Goal: Task Accomplishment & Management: Complete application form

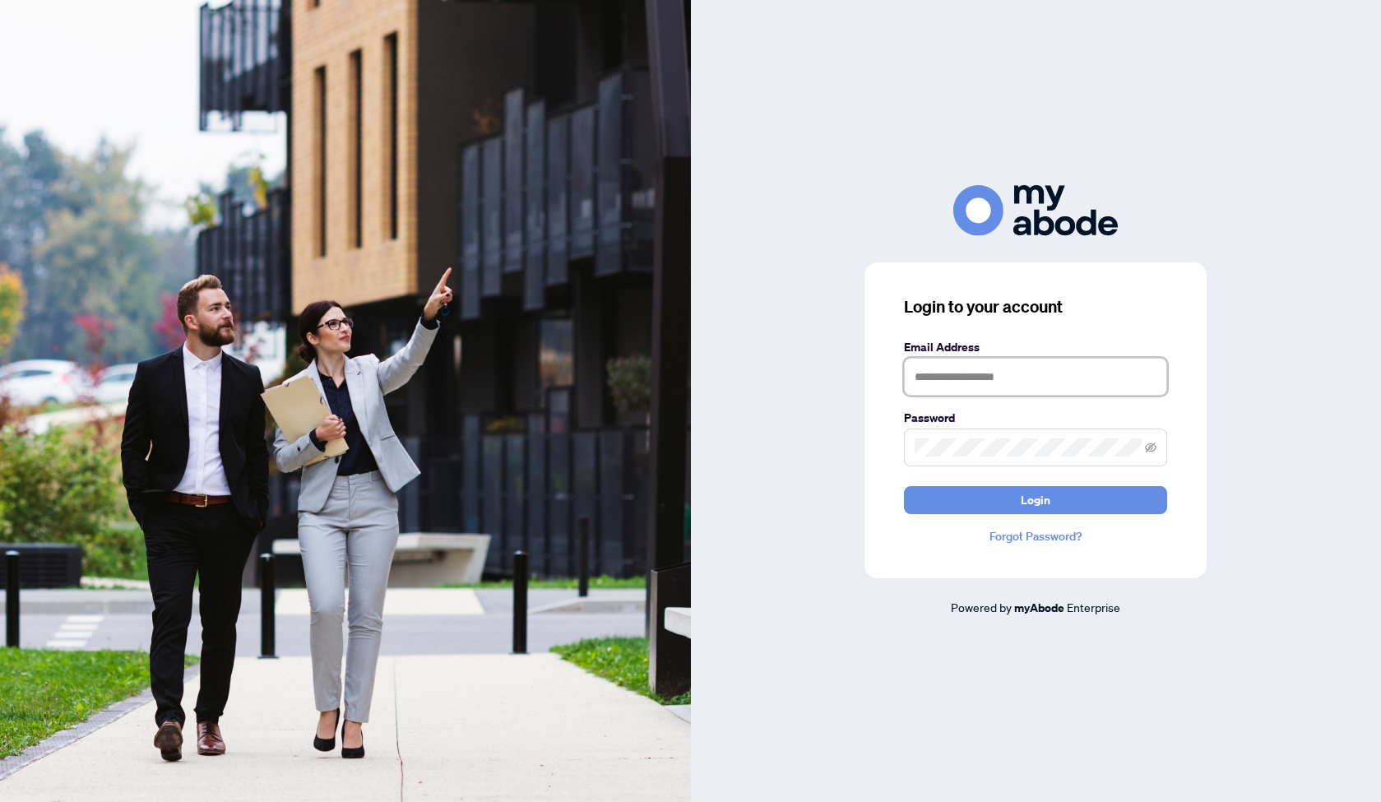
type input "**********"
click at [1003, 506] on button "Login" at bounding box center [1035, 500] width 263 height 28
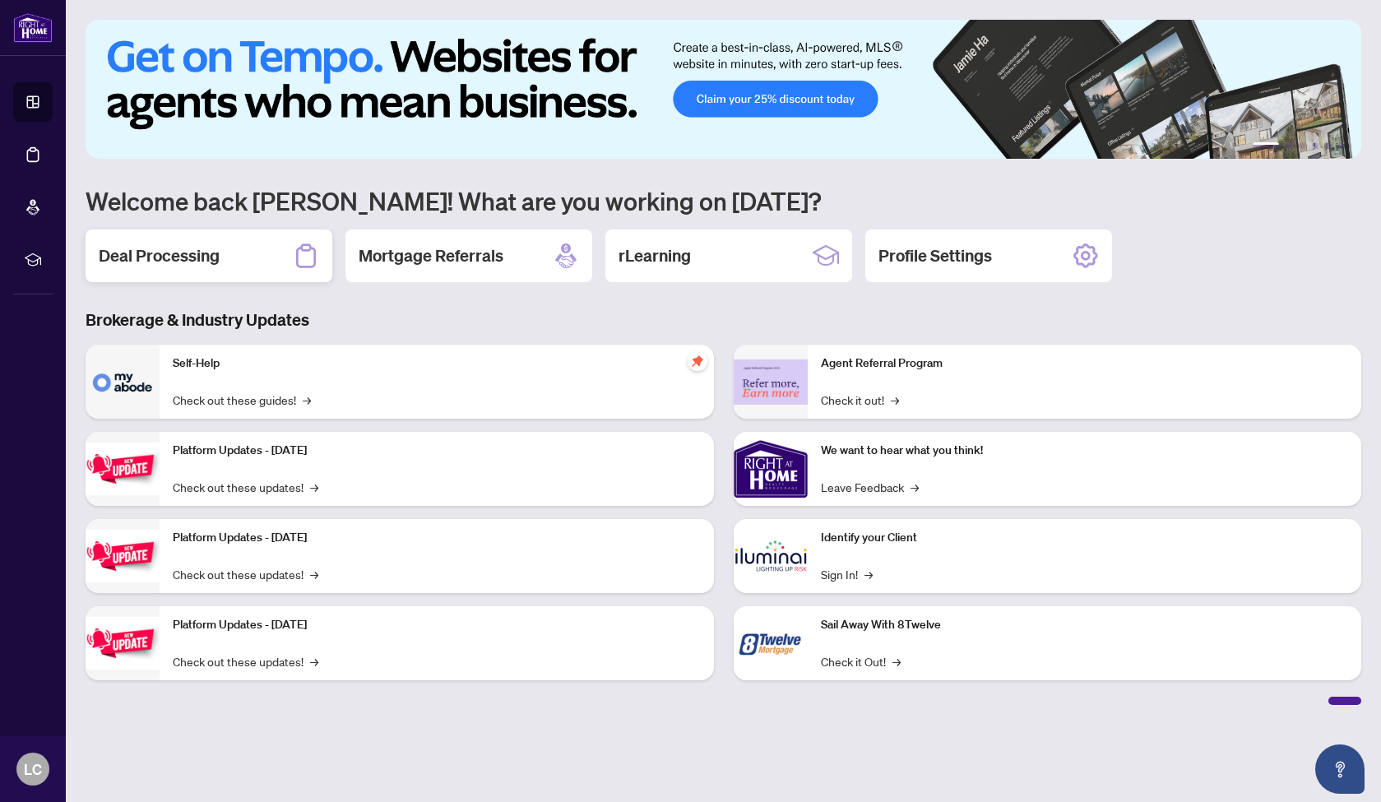
click at [173, 257] on h2 "Deal Processing" at bounding box center [159, 255] width 121 height 23
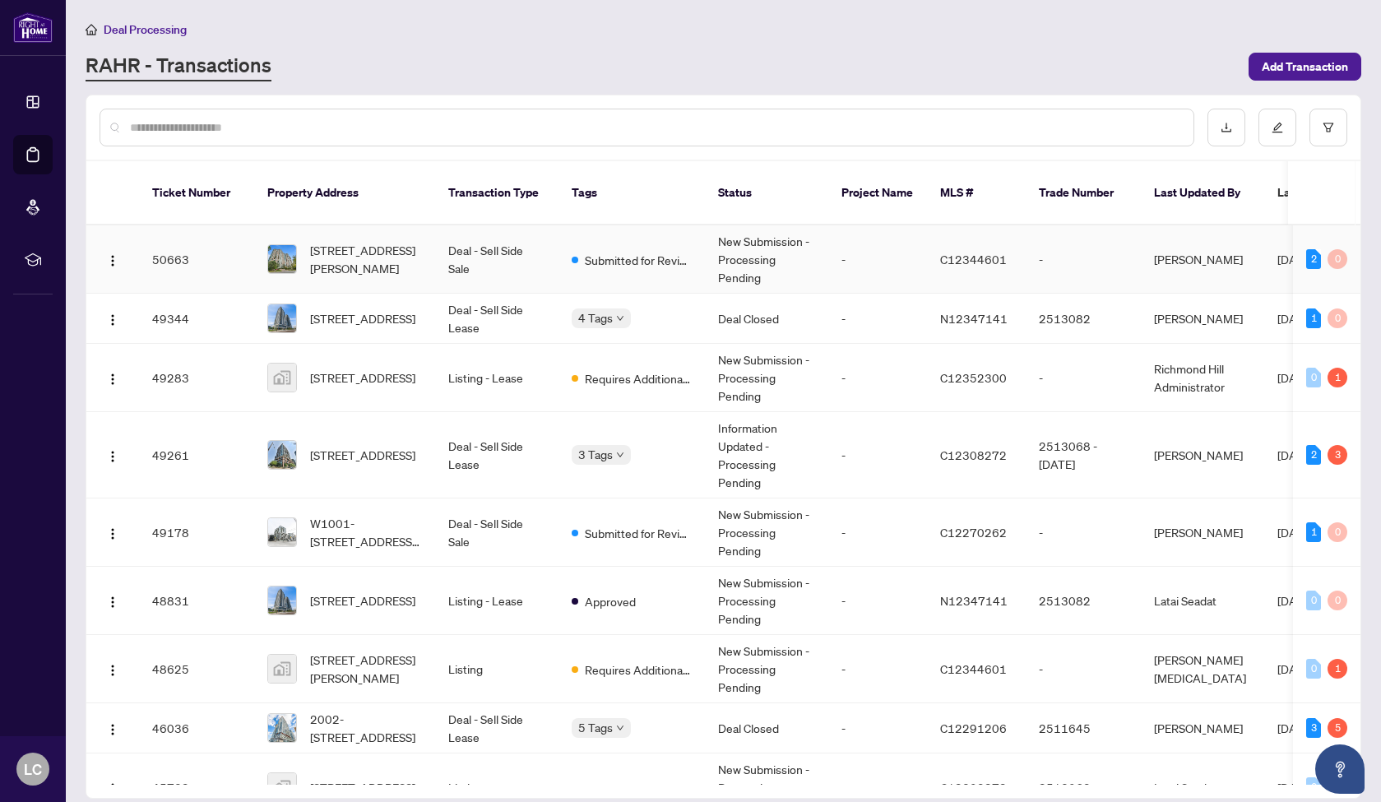
click at [441, 246] on td "Deal - Sell Side Sale" at bounding box center [496, 259] width 123 height 68
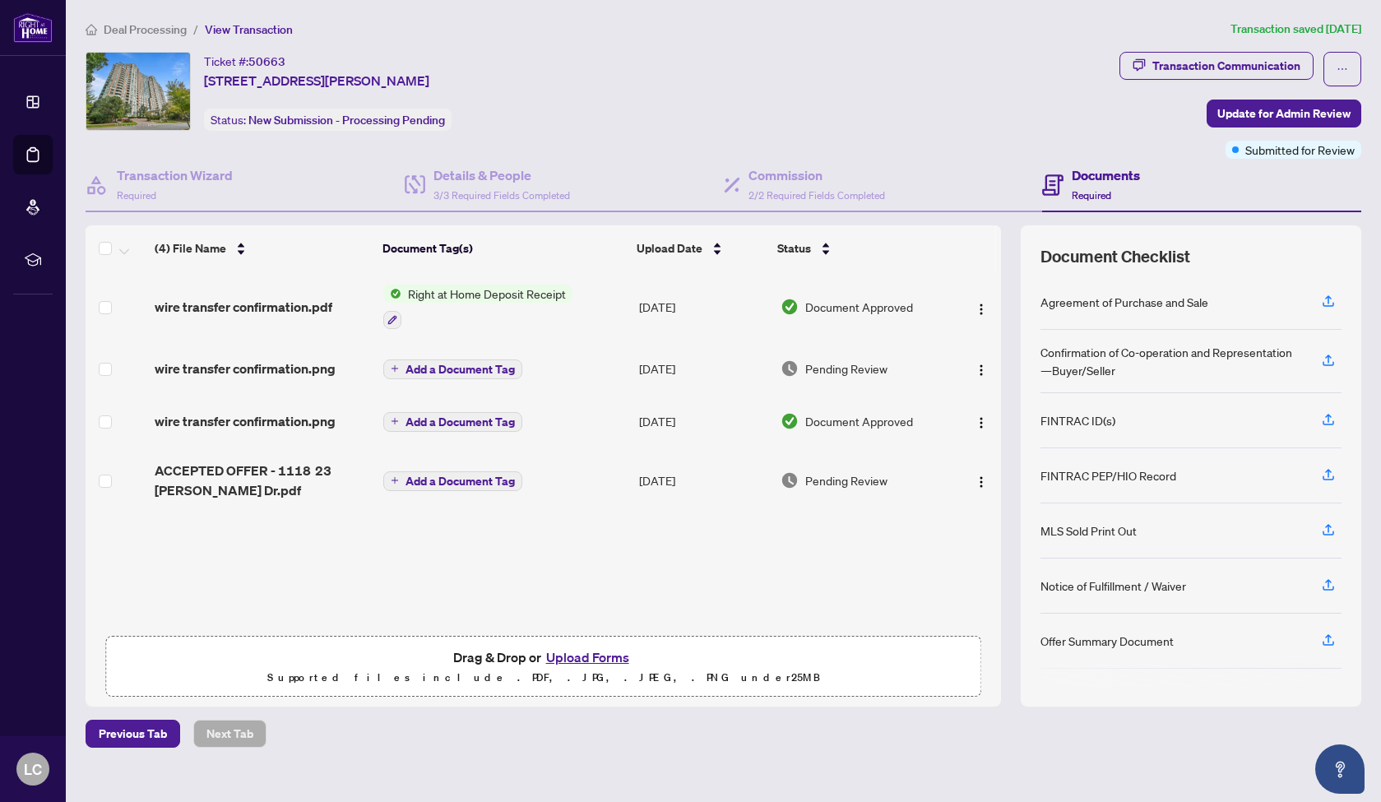
click at [585, 656] on button "Upload Forms" at bounding box center [587, 656] width 93 height 21
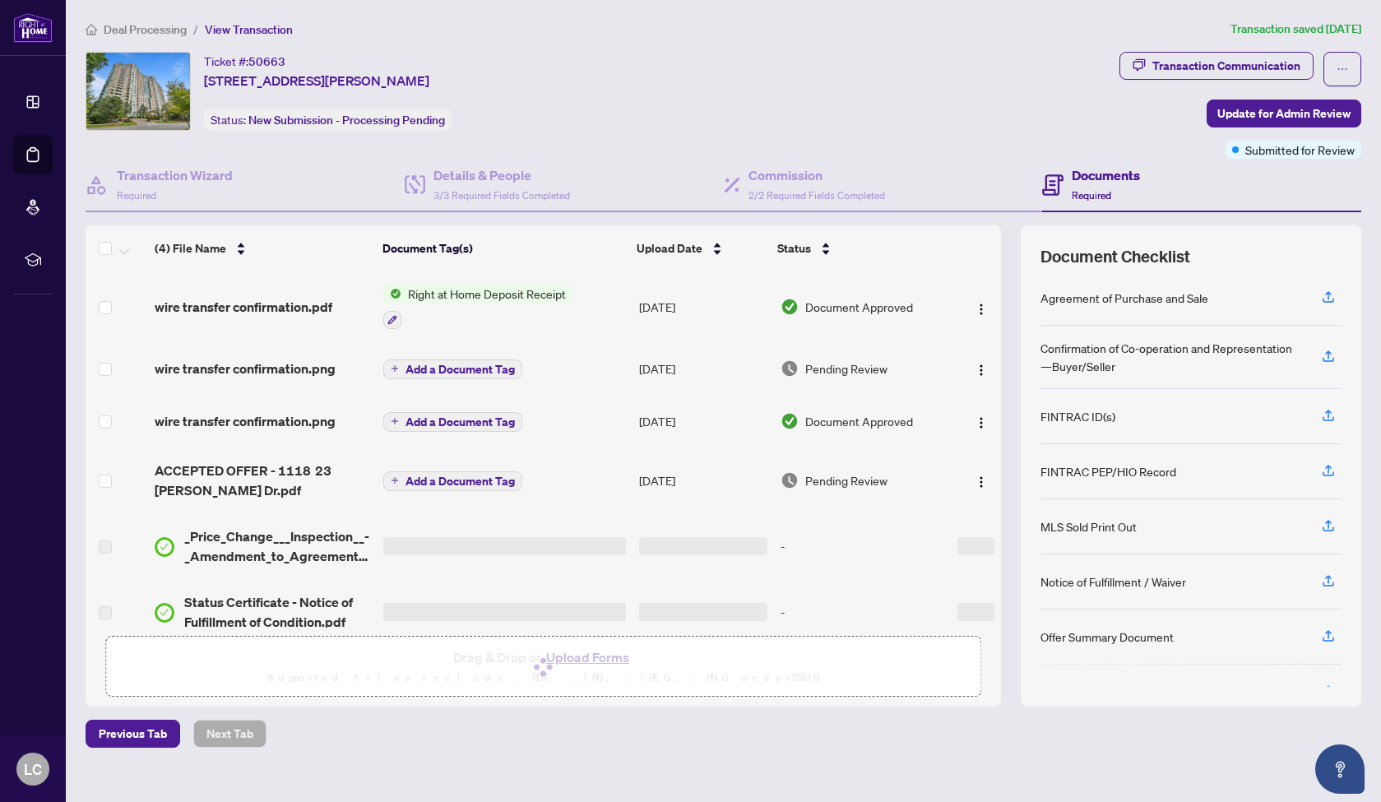
scroll to position [6, 0]
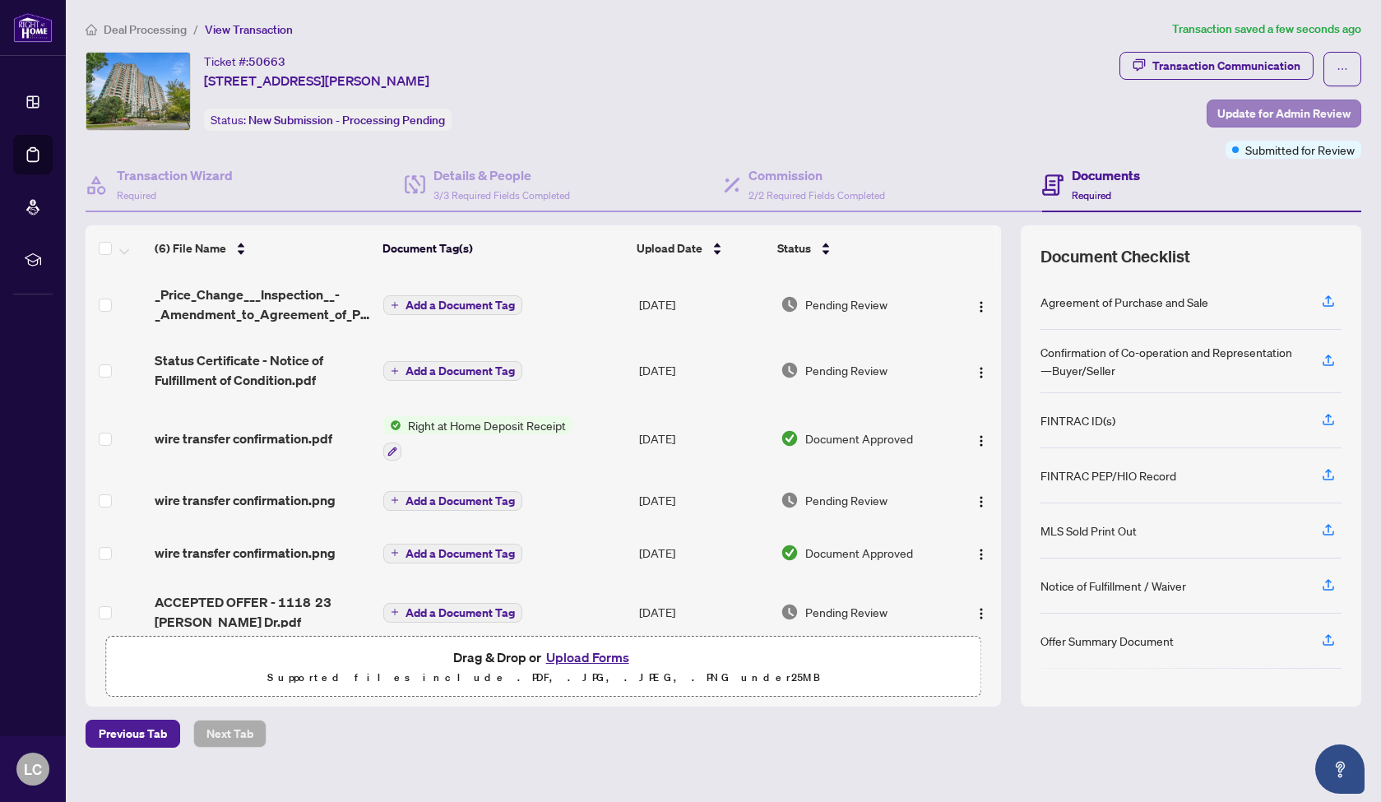
click at [1298, 109] on span "Update for Admin Review" at bounding box center [1283, 113] width 133 height 26
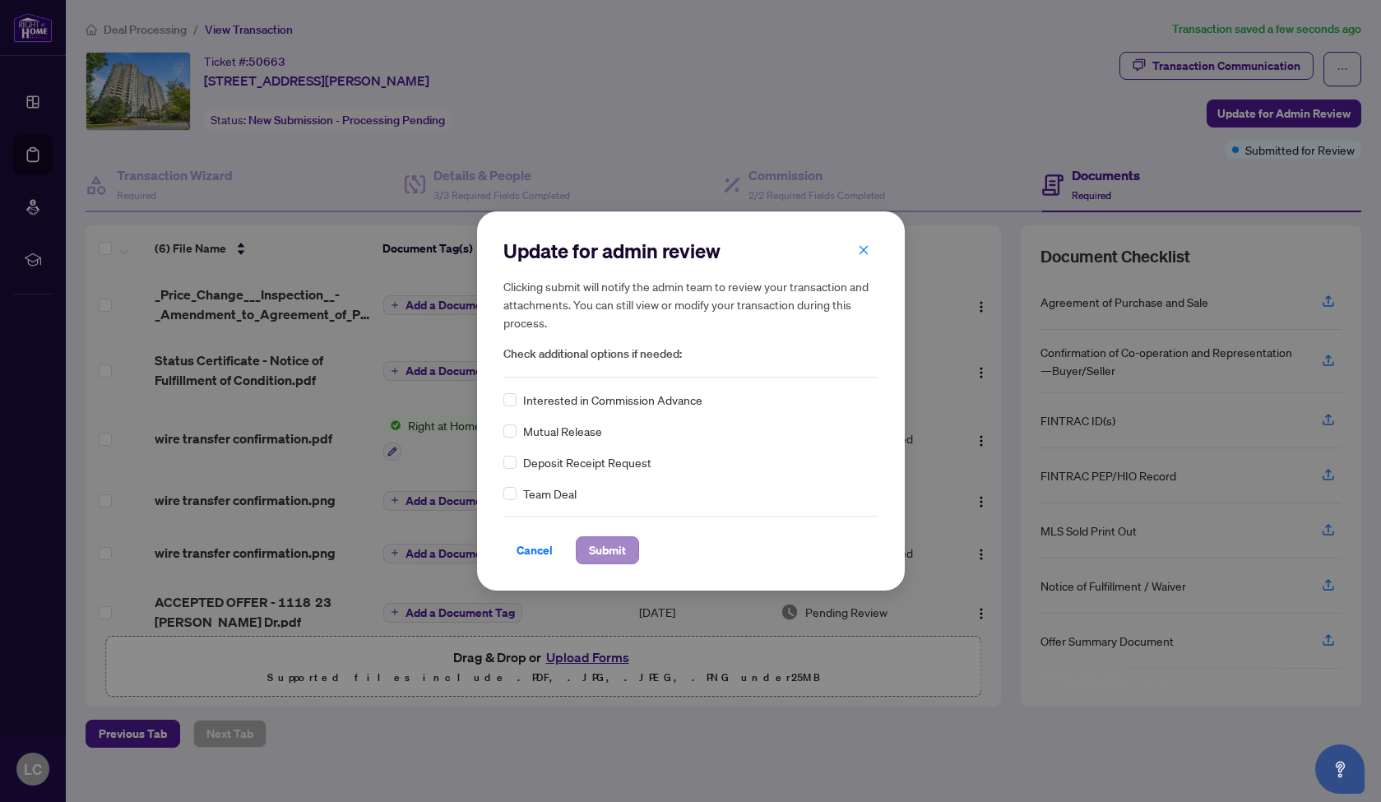
click at [625, 556] on span "Submit" at bounding box center [607, 550] width 37 height 26
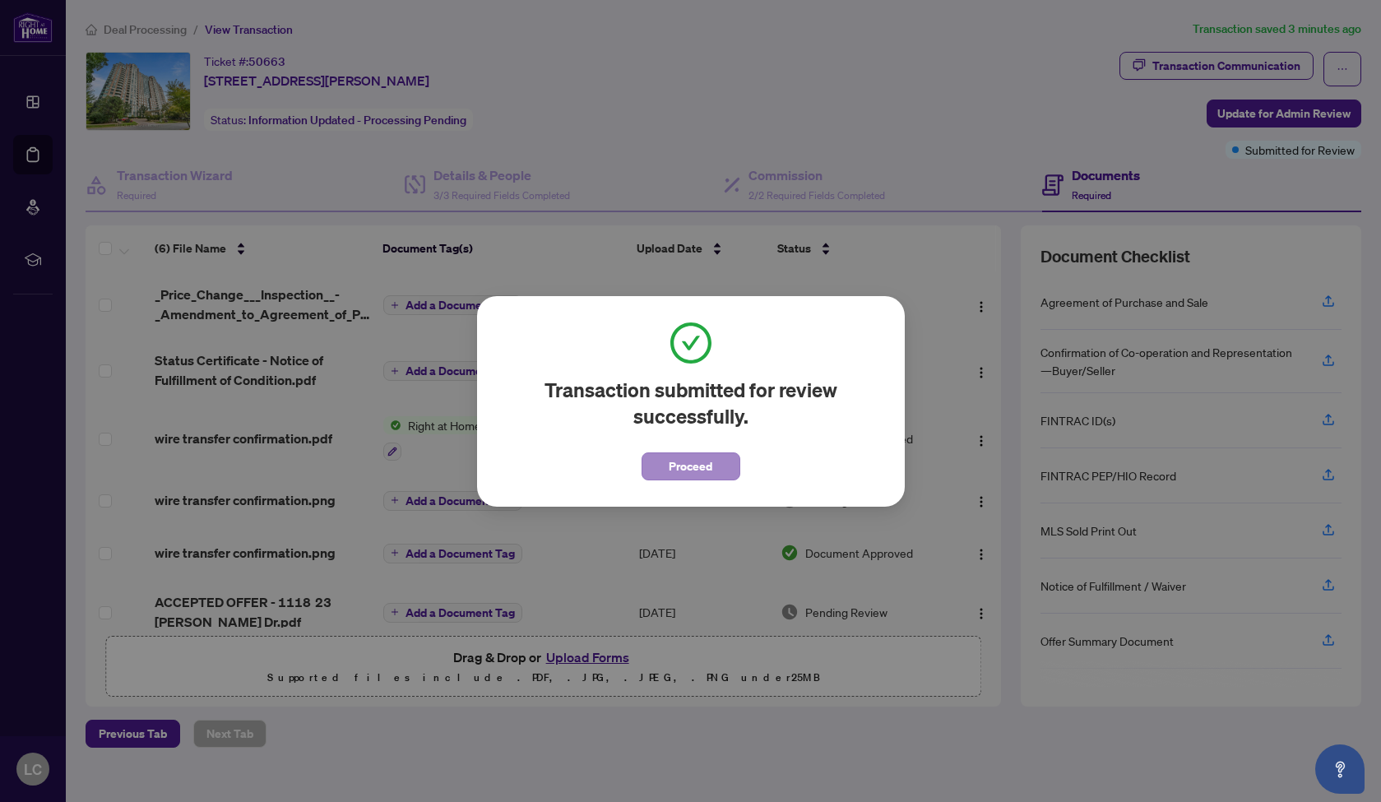
click at [720, 462] on button "Proceed" at bounding box center [691, 466] width 99 height 28
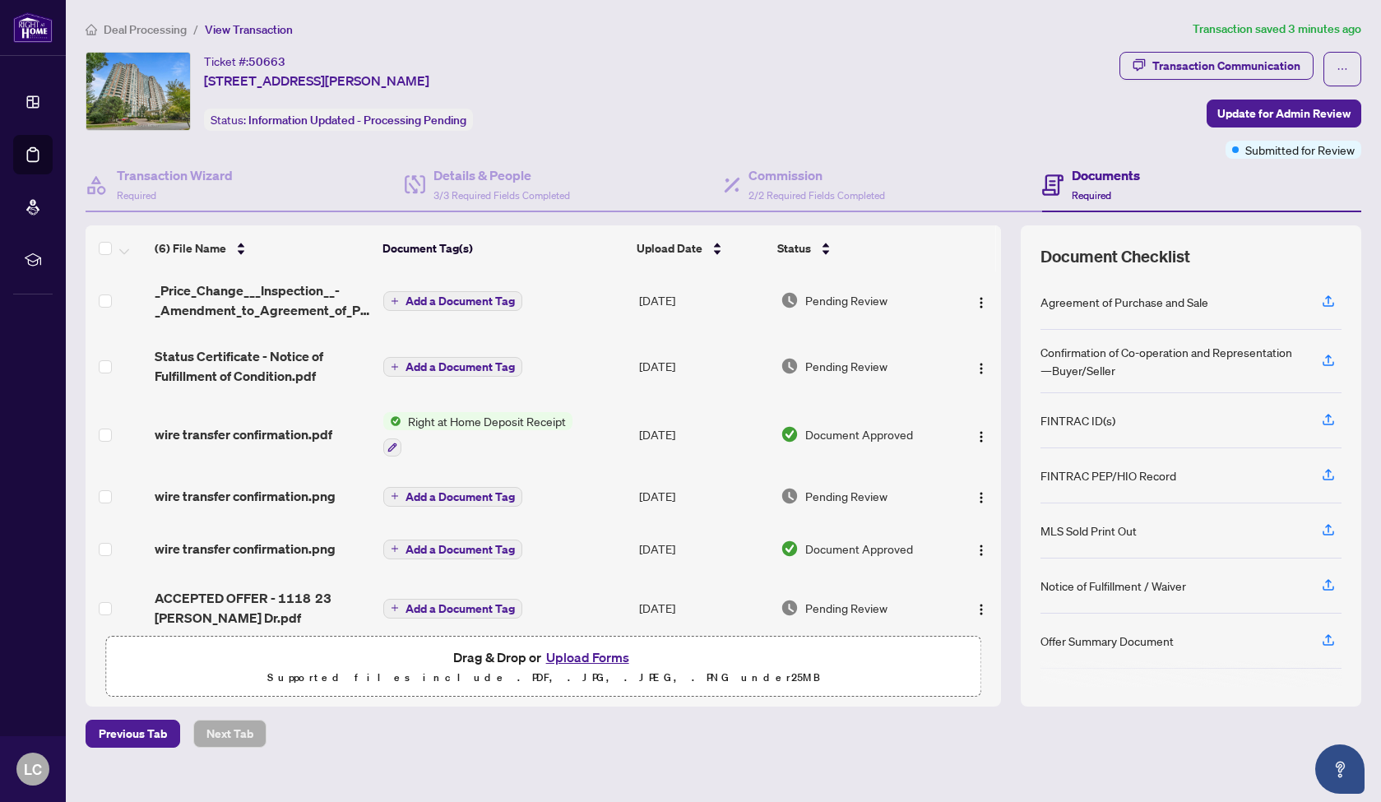
scroll to position [0, 0]
